Goal: Information Seeking & Learning: Compare options

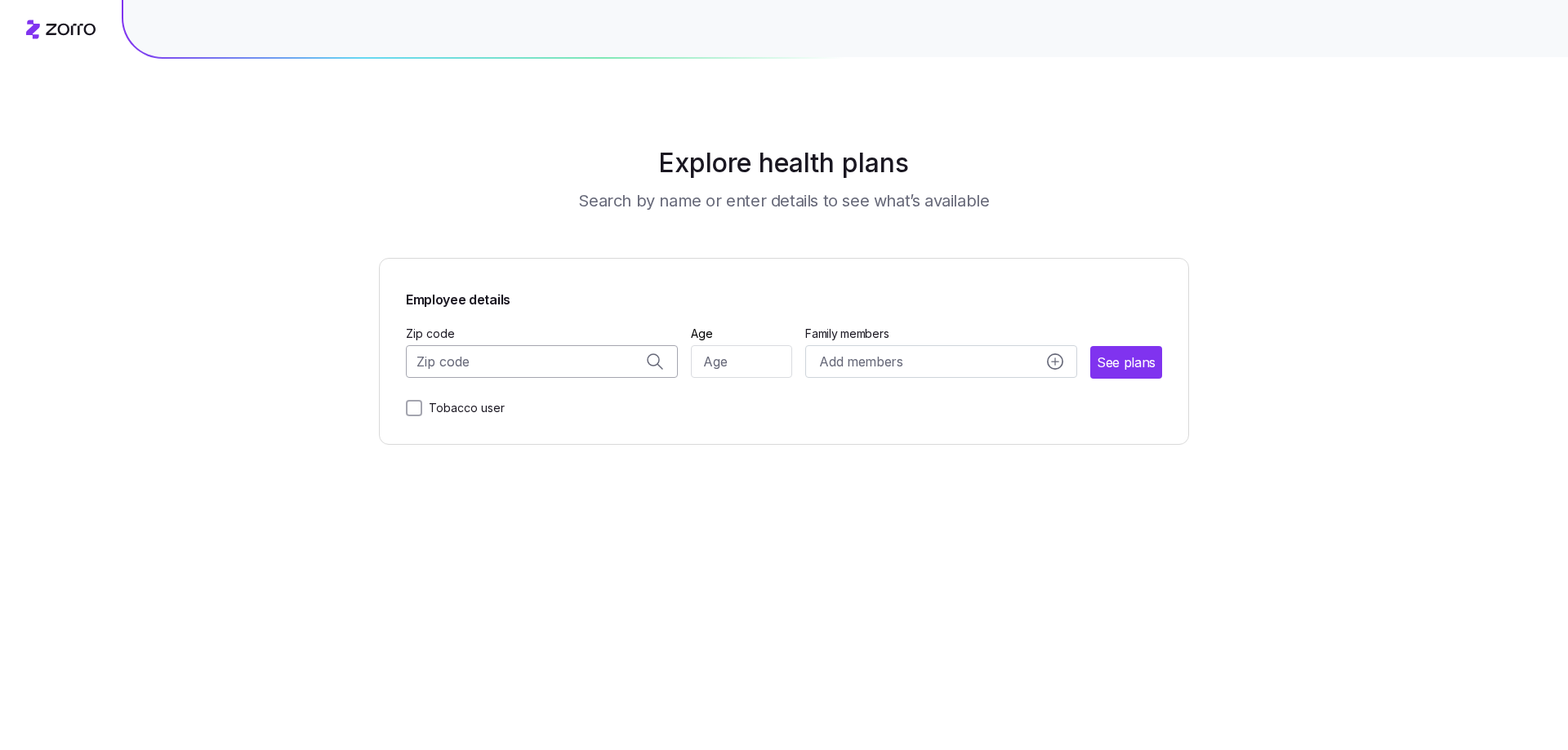
click at [455, 366] on input "Zip code" at bounding box center [542, 361] width 272 height 32
click at [531, 442] on span "53589, [GEOGRAPHIC_DATA], [GEOGRAPHIC_DATA]" at bounding box center [539, 438] width 229 height 20
type input "53589, [GEOGRAPHIC_DATA], [GEOGRAPHIC_DATA]"
click at [721, 371] on input "Age" at bounding box center [742, 361] width 102 height 32
type input "30"
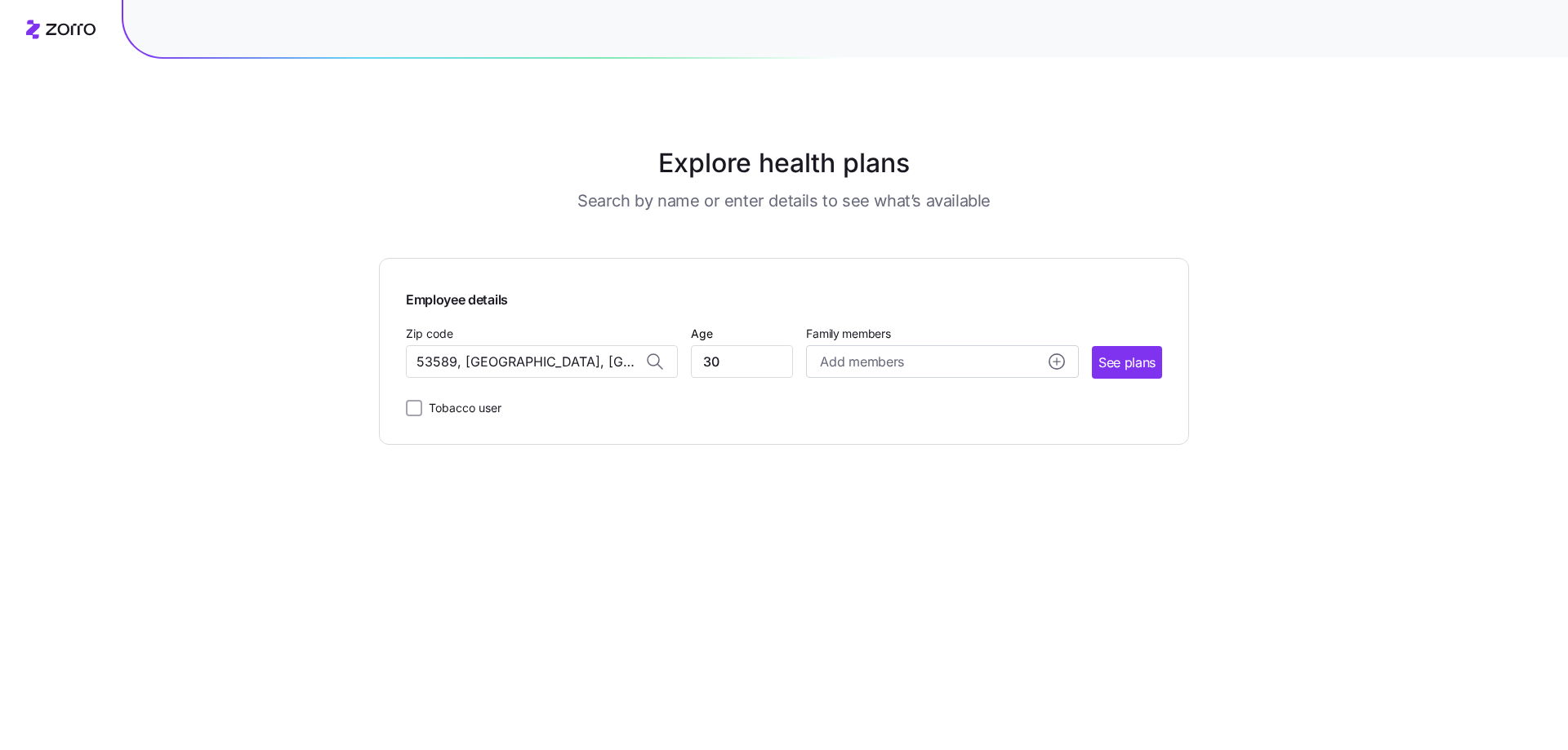
click at [1038, 435] on div "Employee details Zip code 53589, [GEOGRAPHIC_DATA], [GEOGRAPHIC_DATA] Age [DEMO…" at bounding box center [784, 351] width 810 height 187
click at [1133, 364] on span "See plans" at bounding box center [1127, 363] width 57 height 20
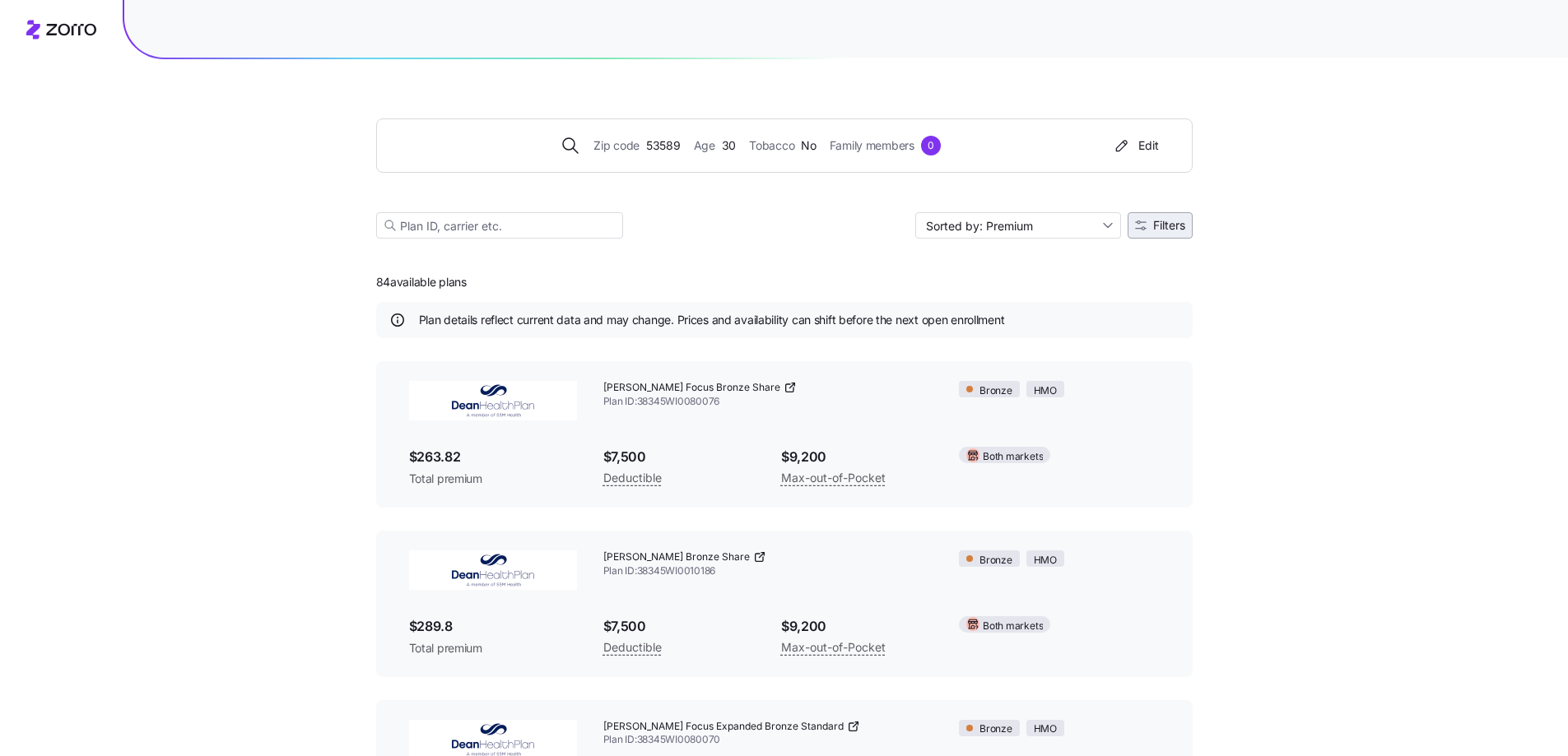
click at [1153, 227] on span "Filters" at bounding box center [1169, 225] width 33 height 11
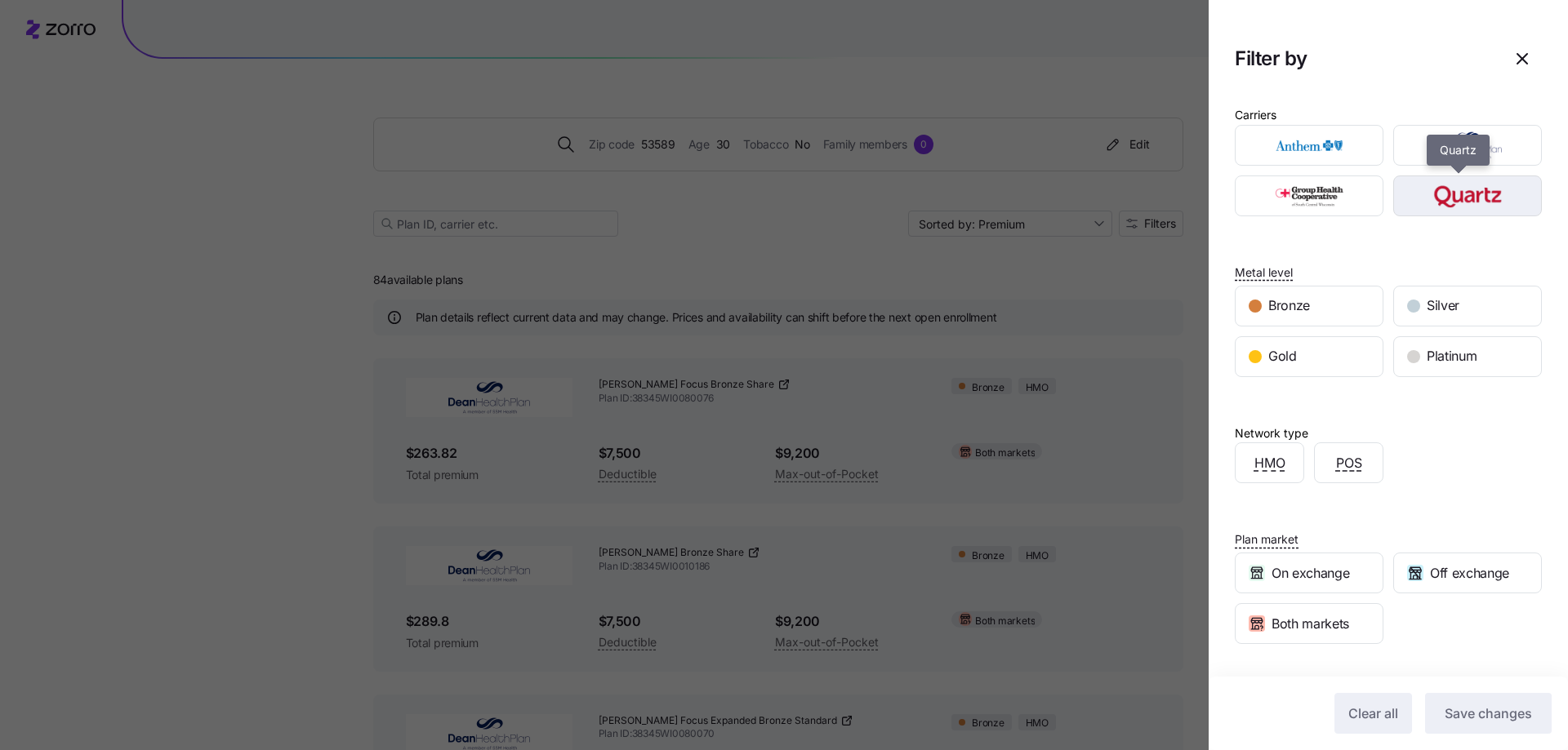
click at [1427, 204] on img "button" at bounding box center [1468, 196] width 120 height 32
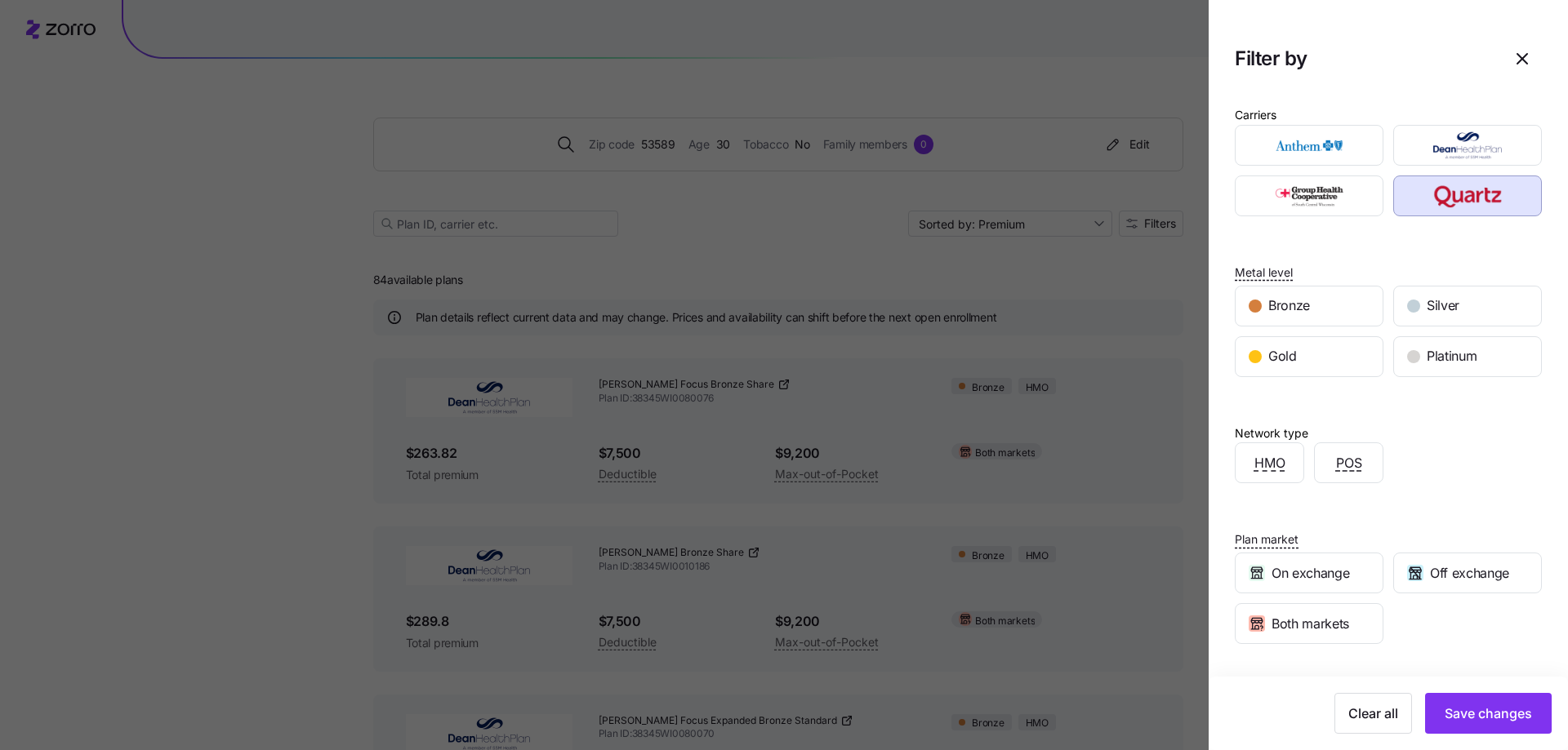
click at [1484, 698] on button "Save changes" at bounding box center [1488, 713] width 126 height 41
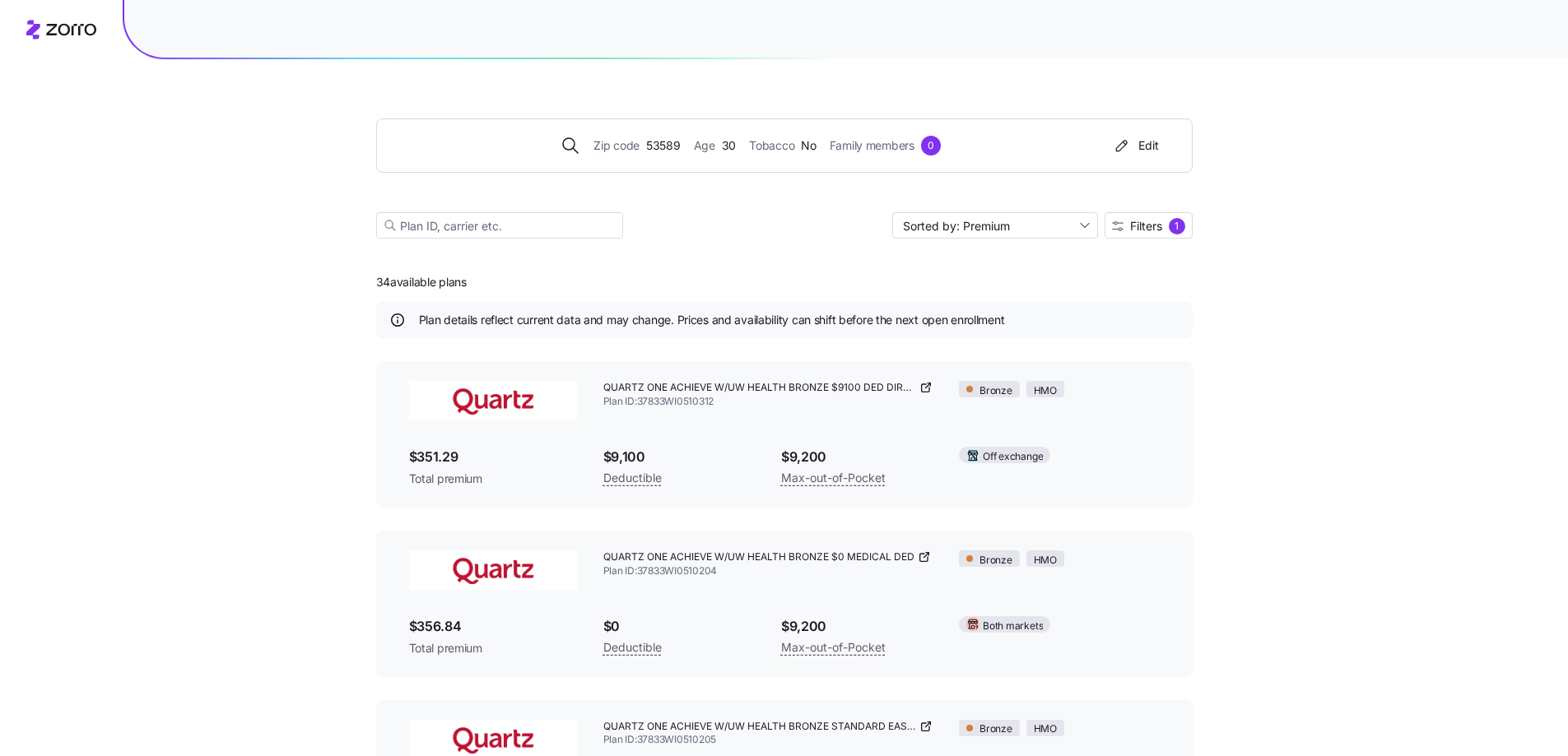
click at [475, 464] on span "$351.29" at bounding box center [493, 458] width 168 height 20
click at [1132, 217] on button "Filters 1" at bounding box center [1149, 225] width 88 height 26
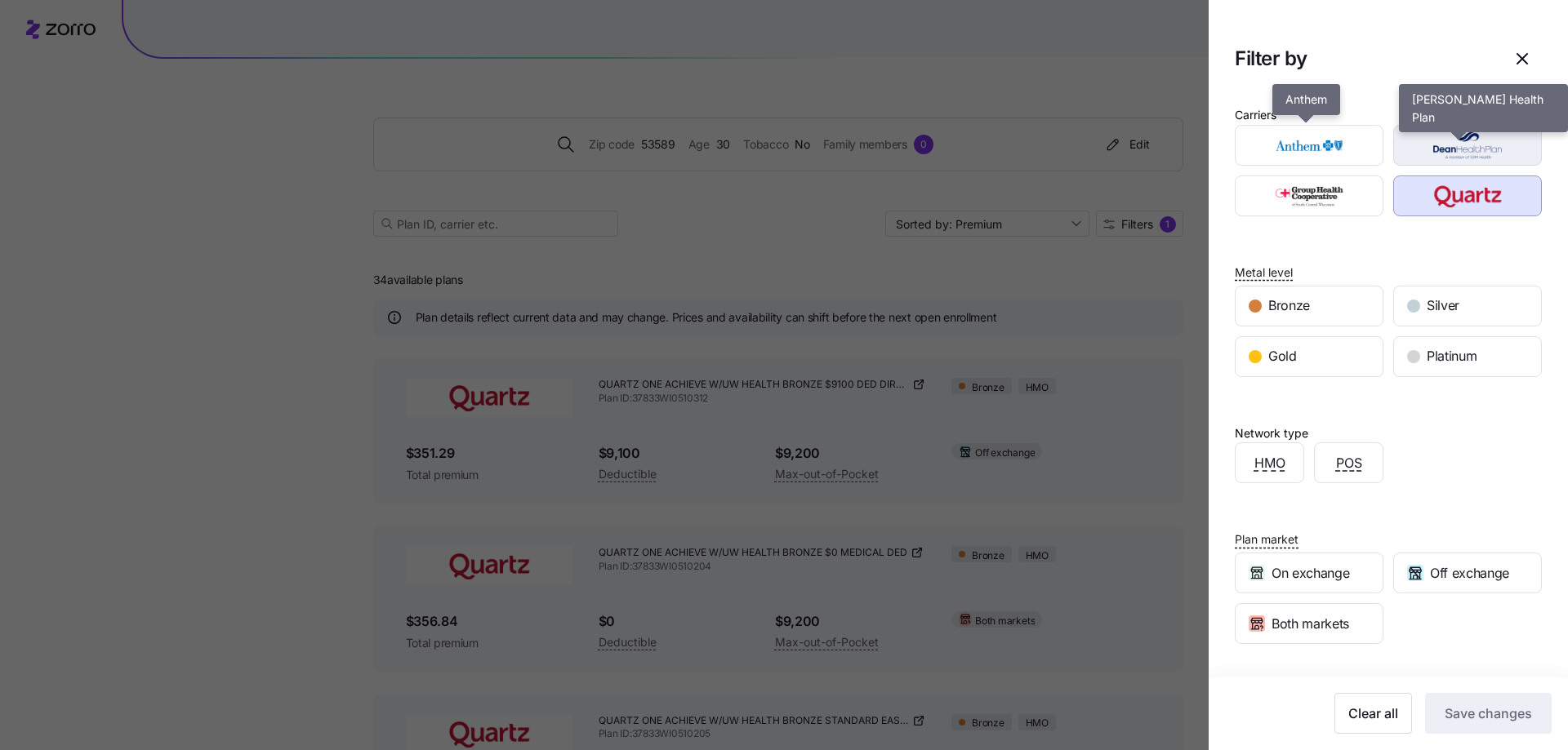
click at [1466, 143] on img "button" at bounding box center [1468, 145] width 120 height 32
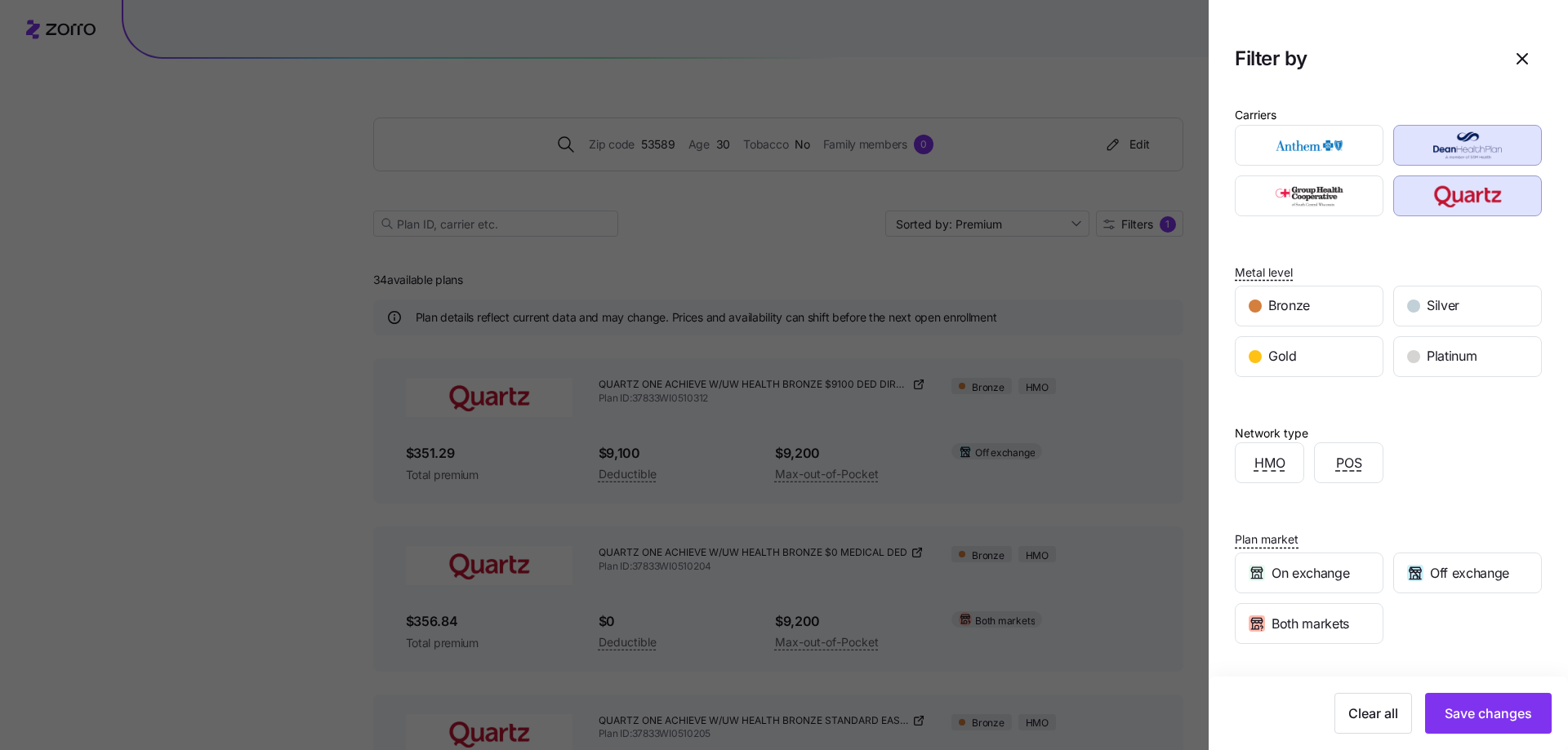
click at [1481, 720] on span "Save changes" at bounding box center [1489, 713] width 88 height 19
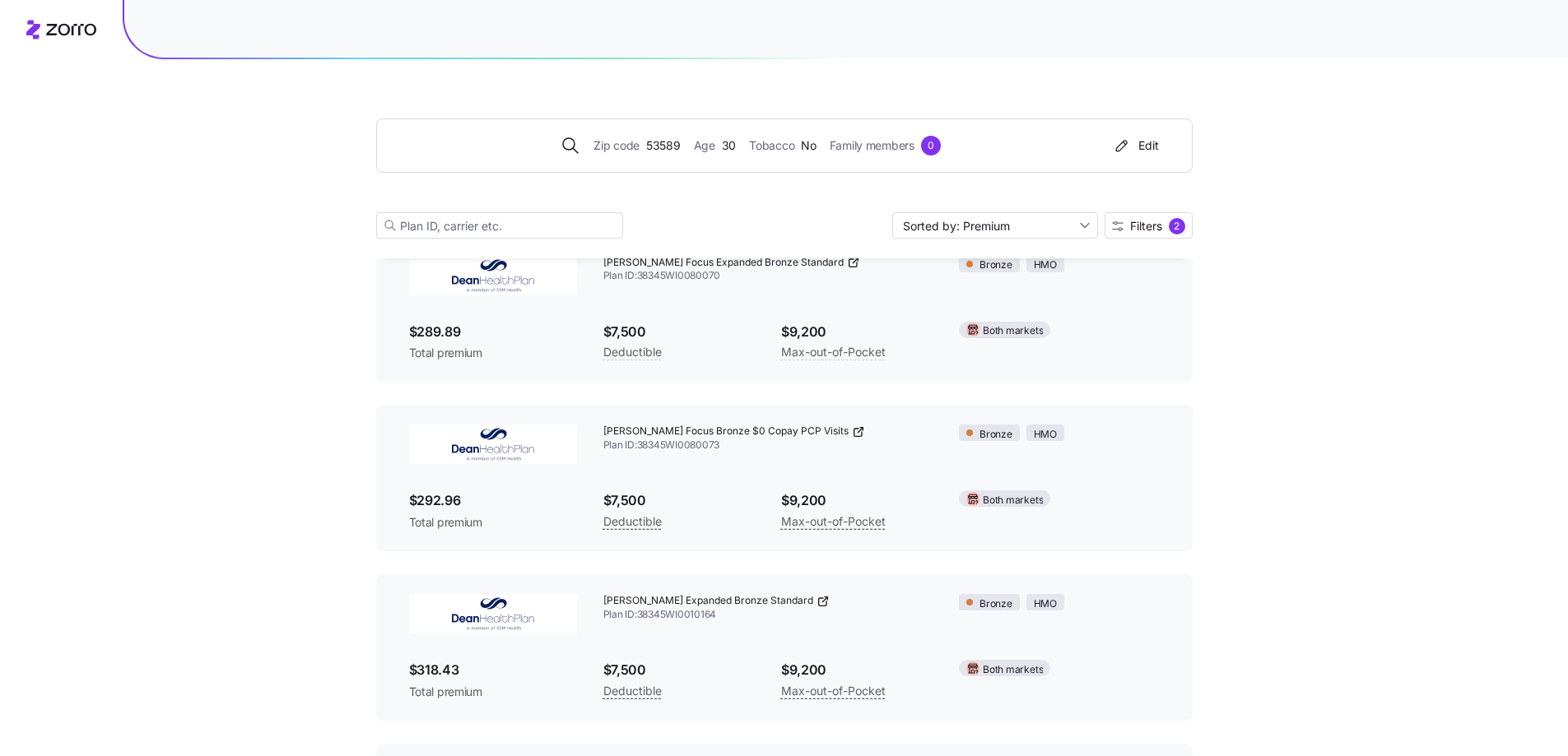
scroll to position [494, 0]
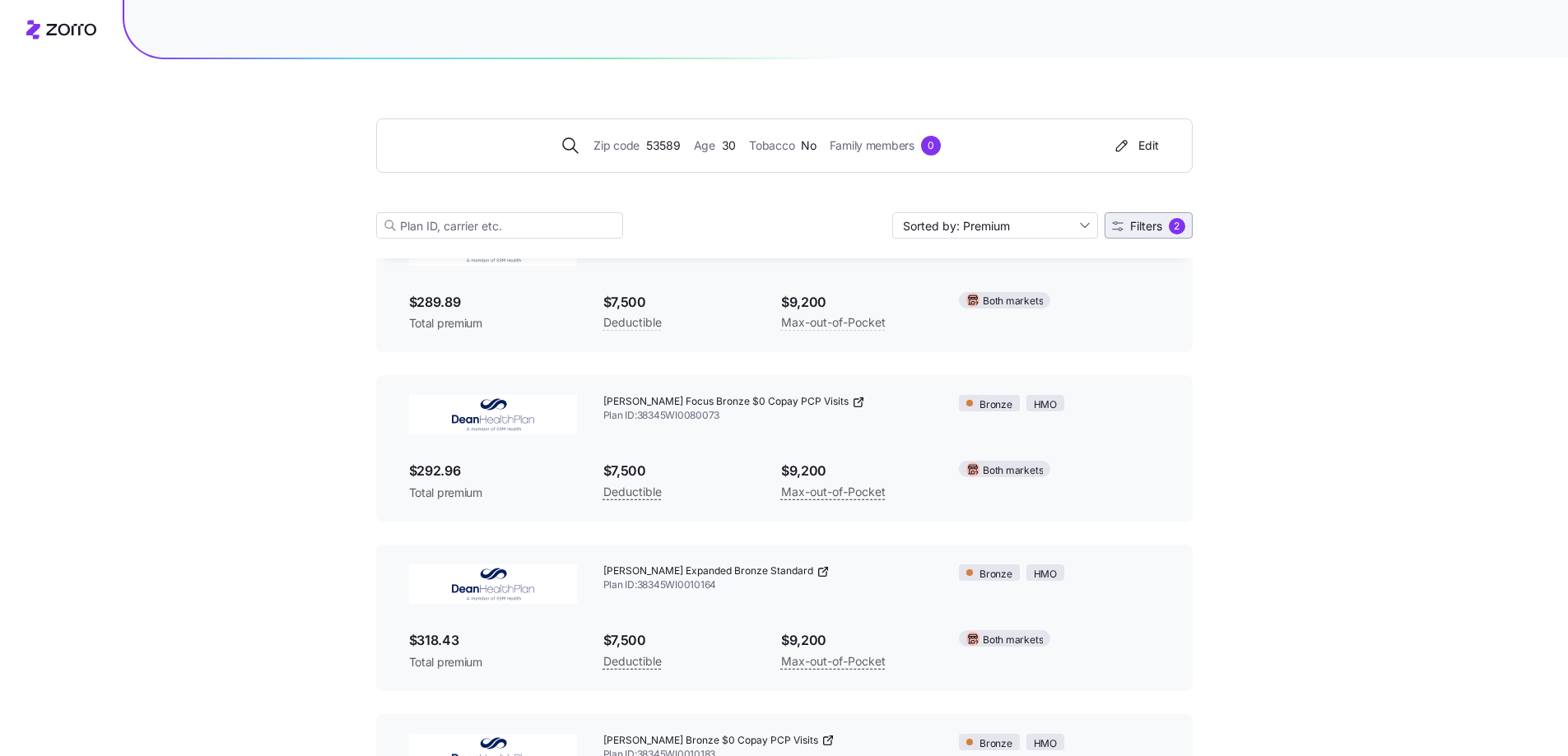
click at [1146, 224] on span "Filters" at bounding box center [1146, 226] width 33 height 11
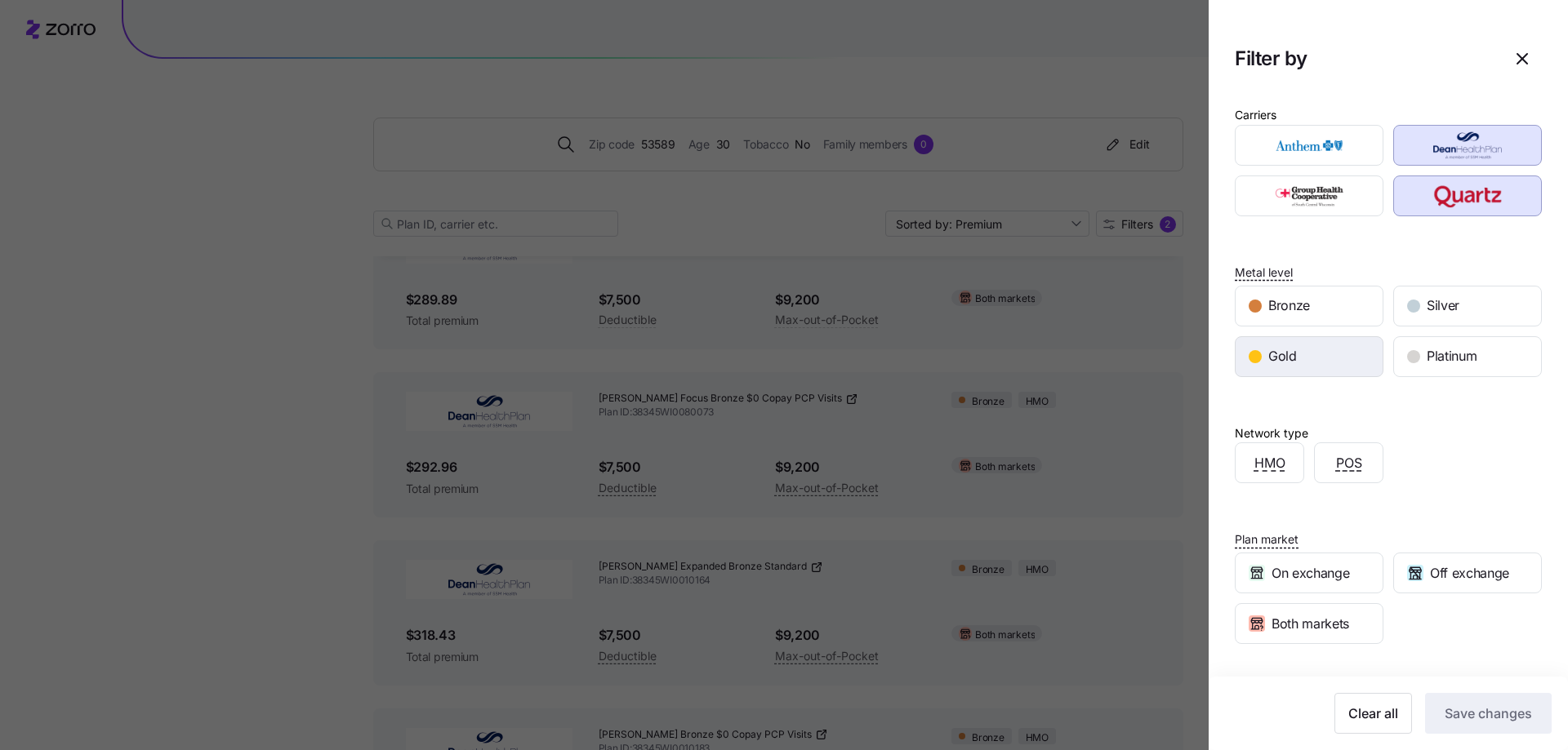
click at [1279, 363] on span "Gold" at bounding box center [1282, 356] width 29 height 20
click at [1489, 720] on span "Save changes" at bounding box center [1489, 713] width 88 height 19
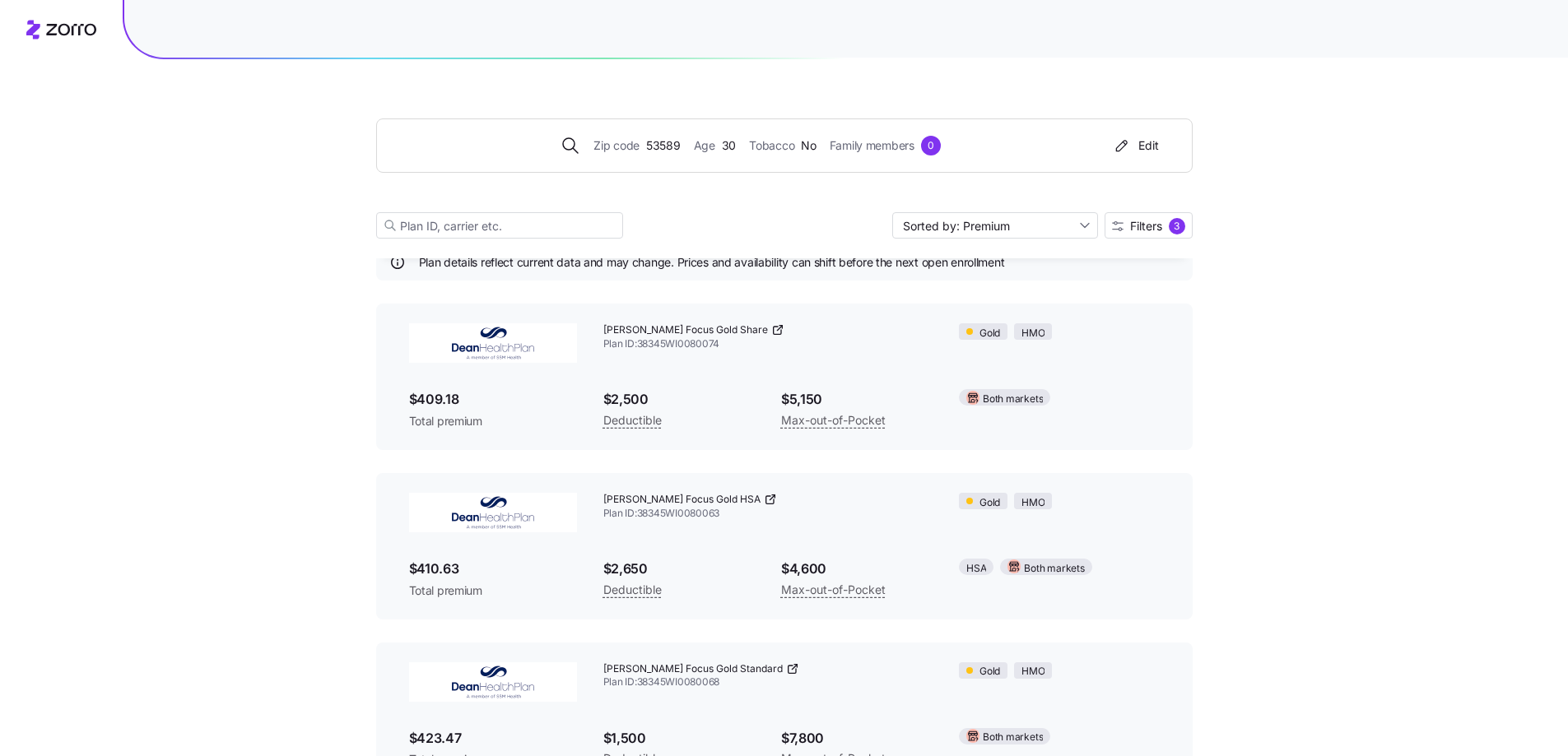
scroll to position [0, 0]
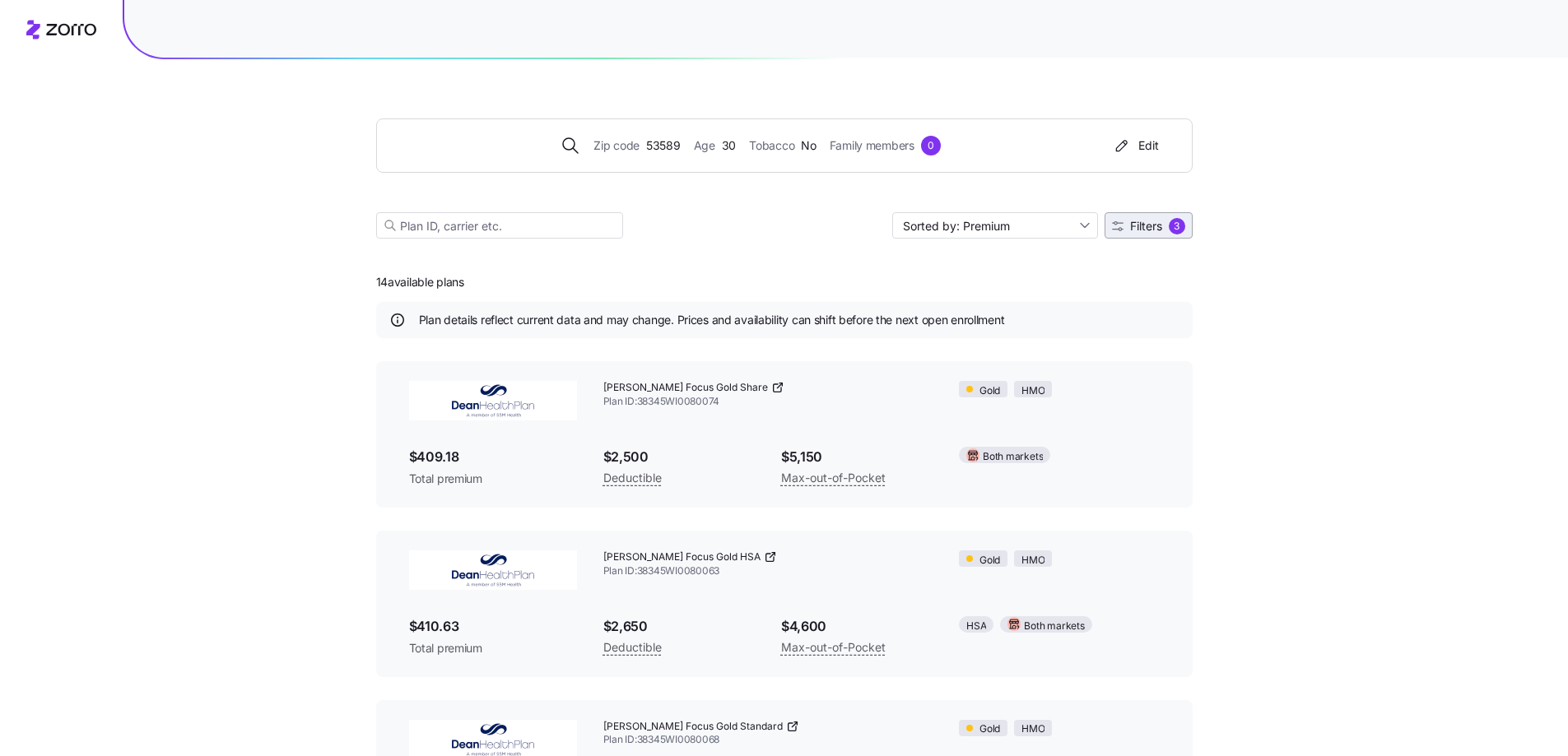
click at [1135, 232] on span "Filters" at bounding box center [1146, 226] width 33 height 11
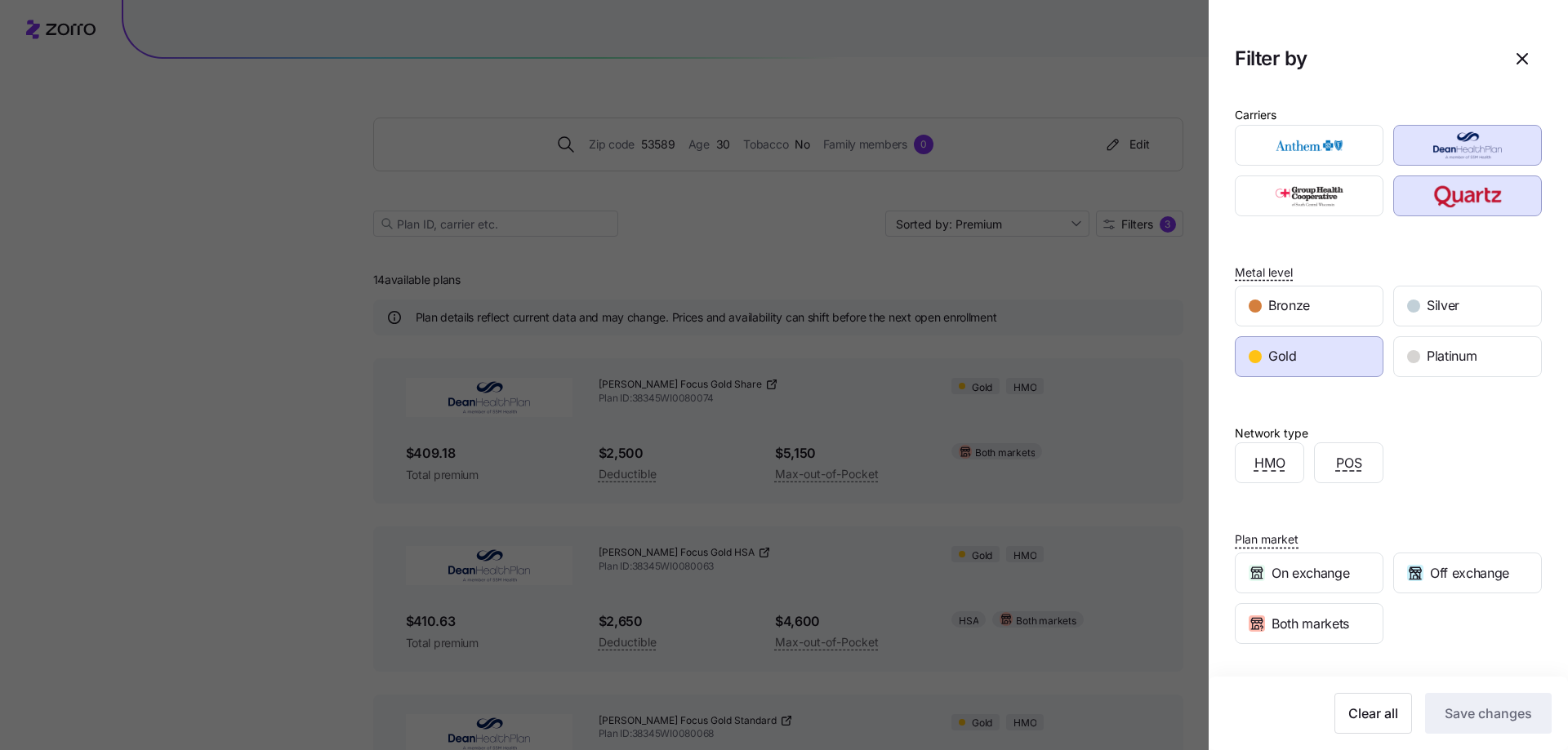
click at [1273, 366] on span "Gold" at bounding box center [1282, 356] width 29 height 20
click at [1460, 709] on span "Save changes" at bounding box center [1489, 713] width 88 height 19
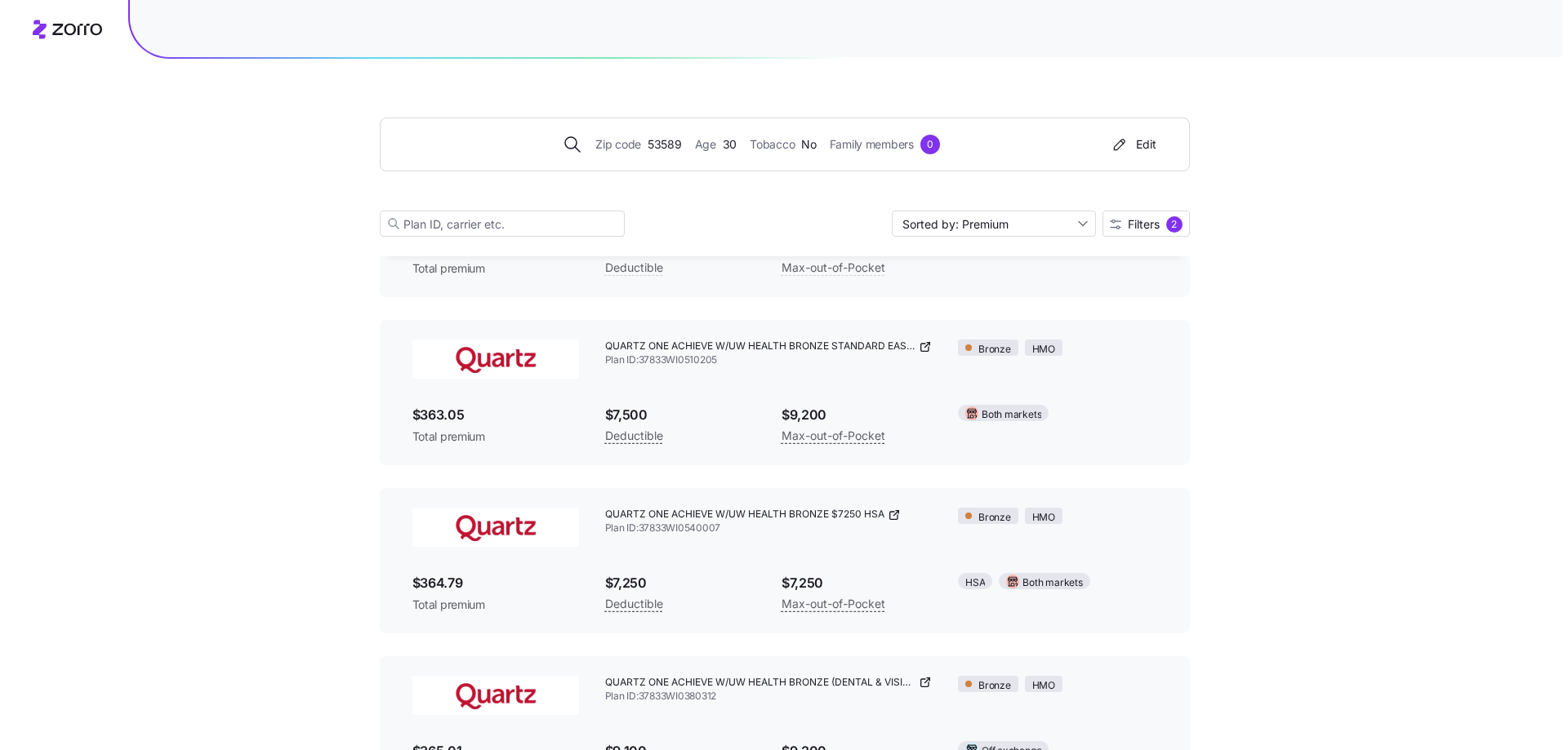
scroll to position [1388, 0]
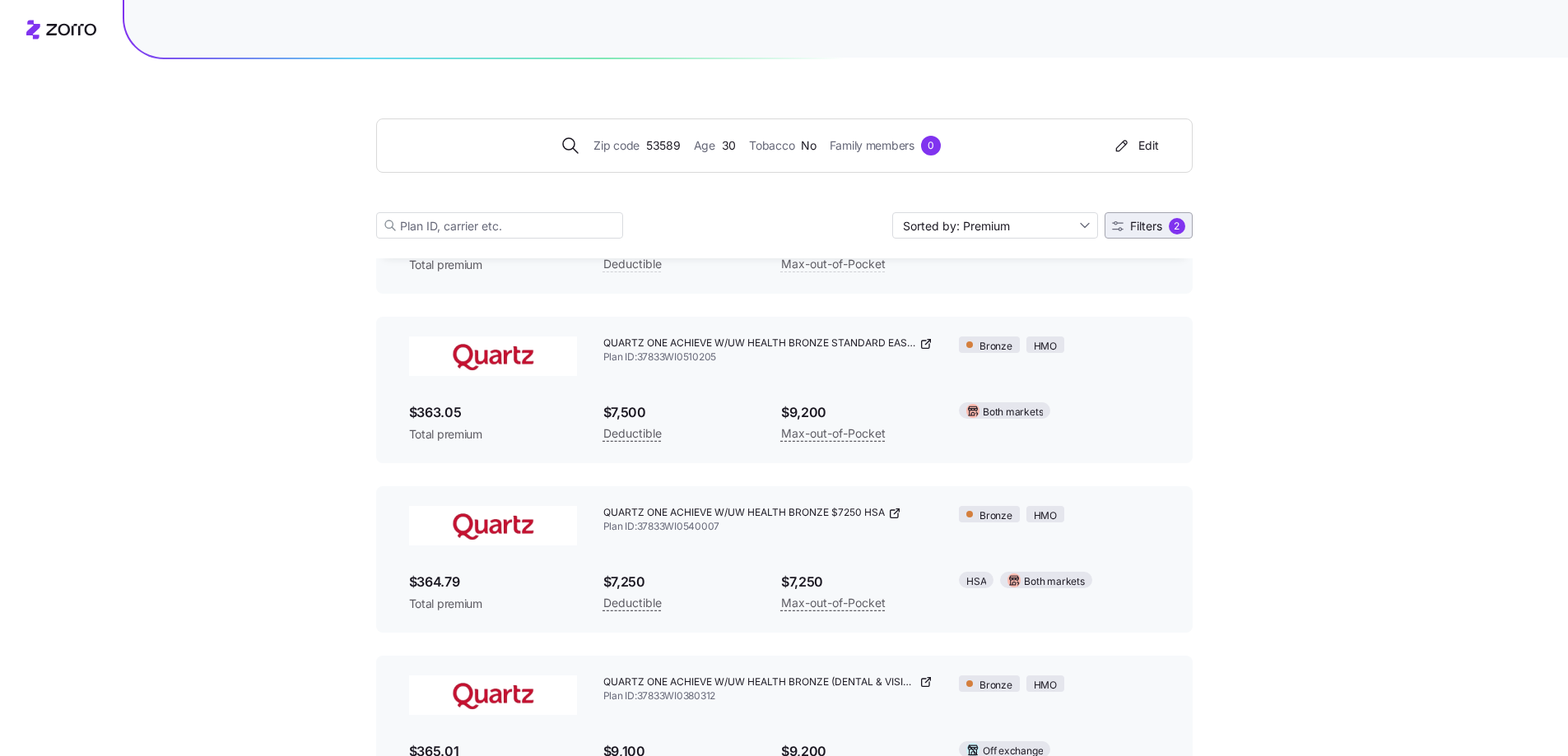
click at [1146, 219] on span "Filters 2" at bounding box center [1149, 227] width 73 height 17
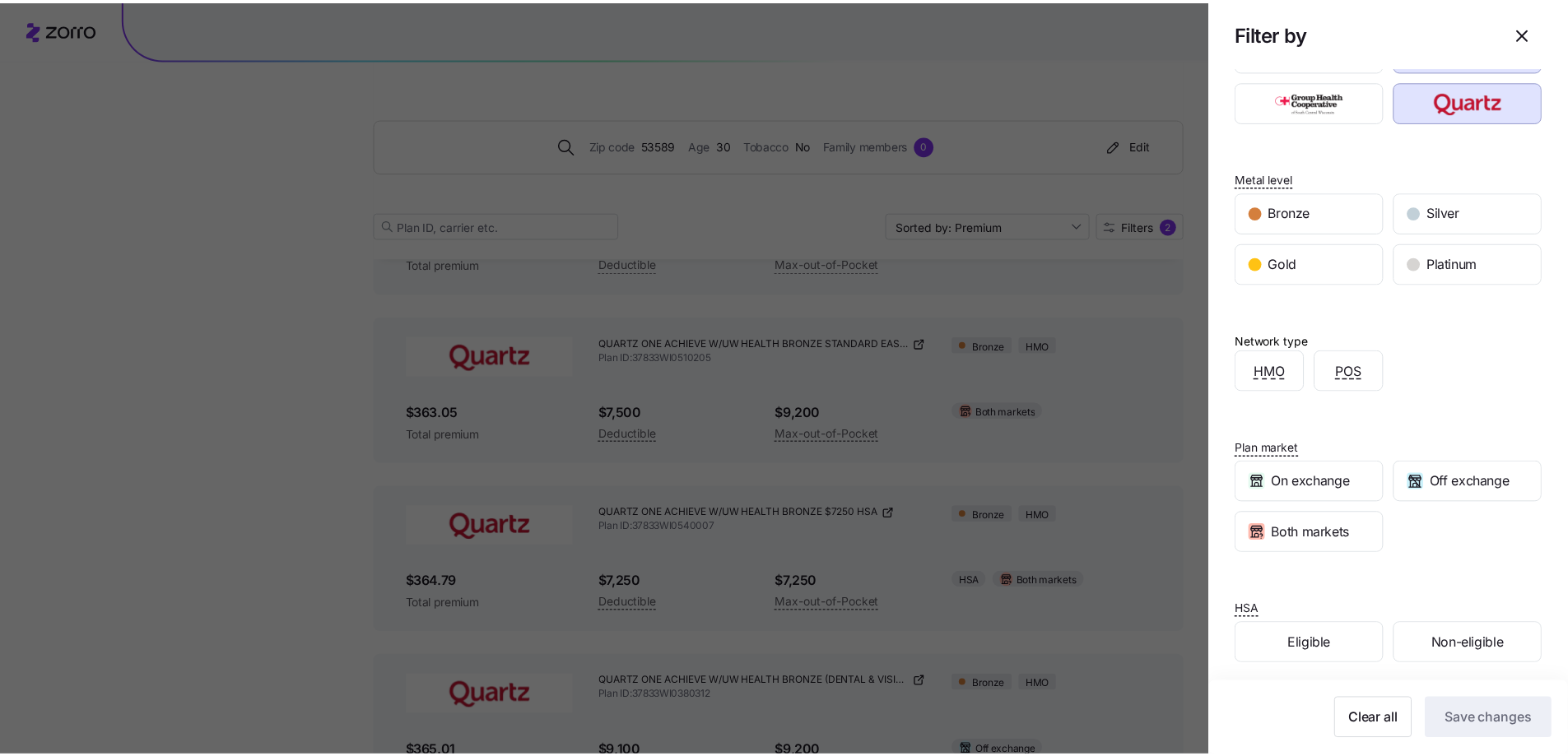
scroll to position [104, 0]
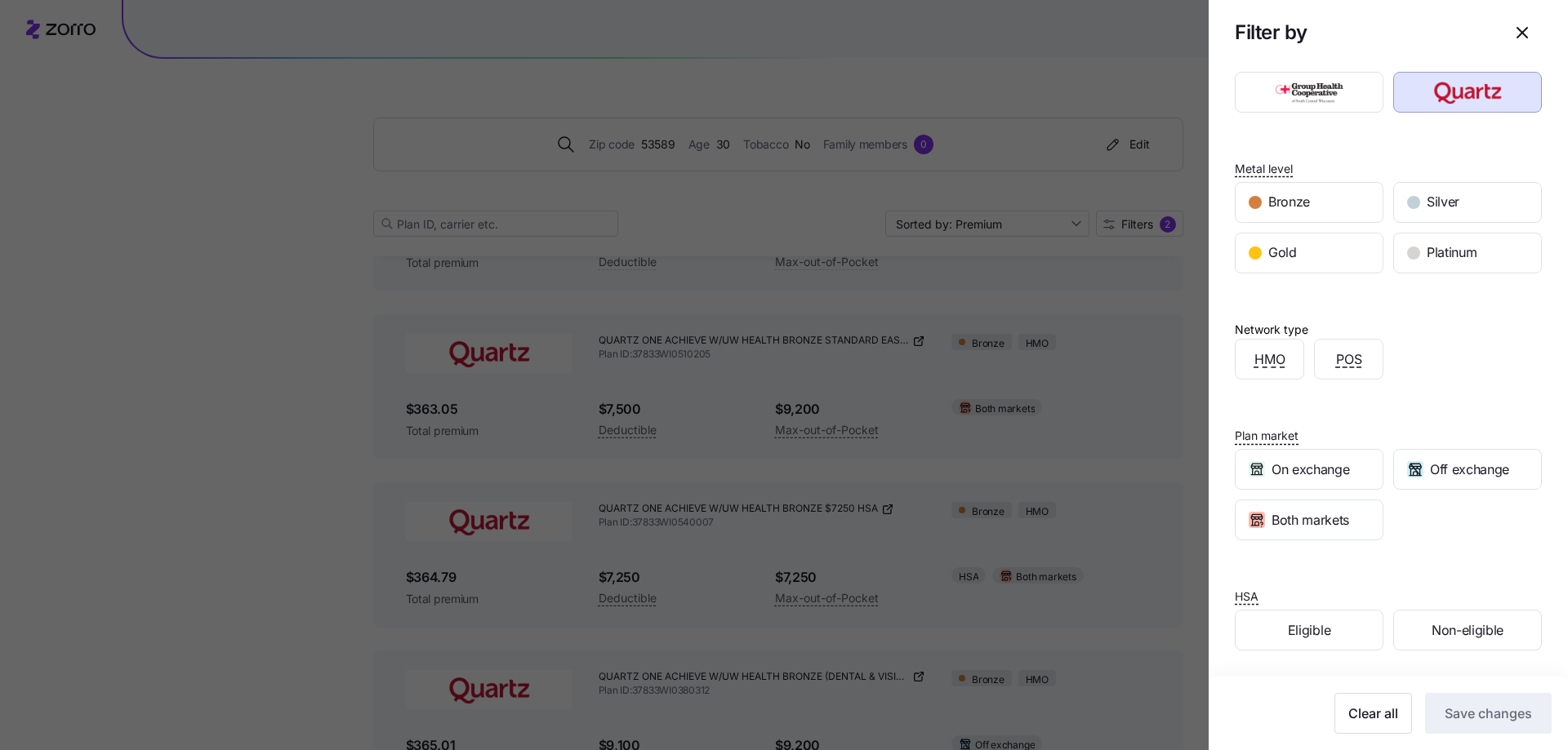
click at [1186, 468] on div at bounding box center [784, 375] width 1568 height 750
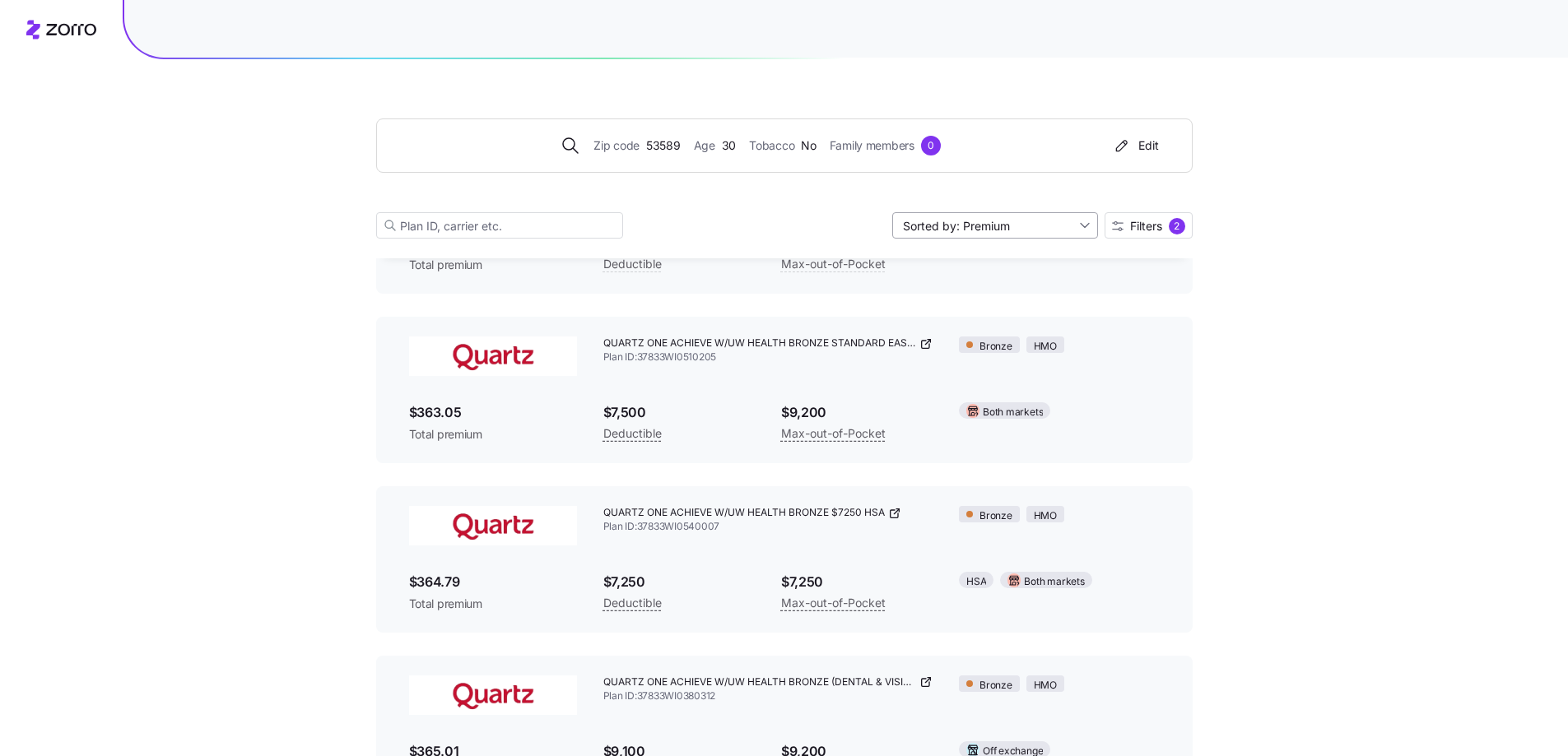
click at [1033, 223] on input "Sorted by: Premium" at bounding box center [994, 225] width 206 height 26
click at [950, 318] on div "Max out of pocket" at bounding box center [993, 312] width 193 height 25
type input "Sorted by: [PERSON_NAME] out of pocket"
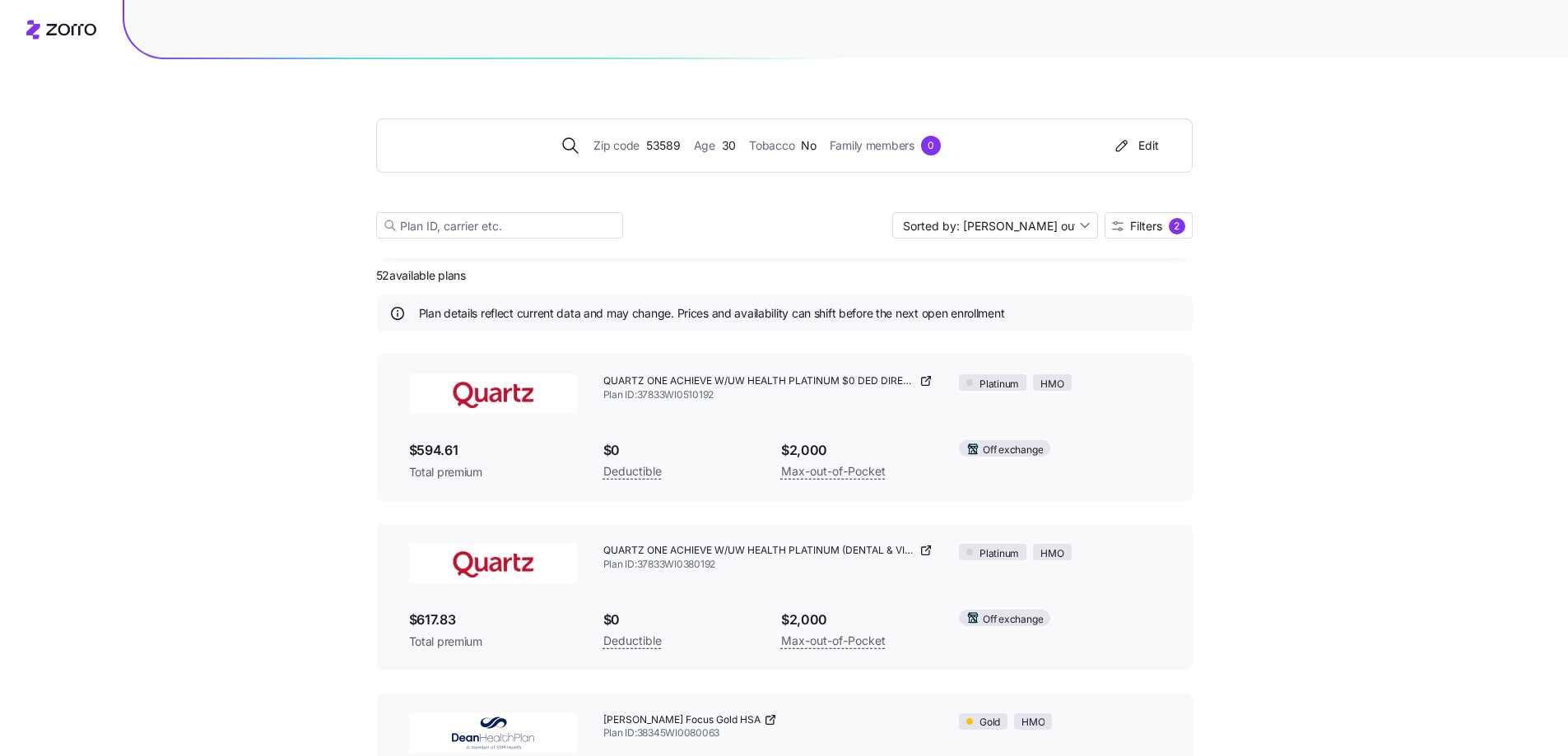
scroll to position [0, 0]
